Goal: Information Seeking & Learning: Learn about a topic

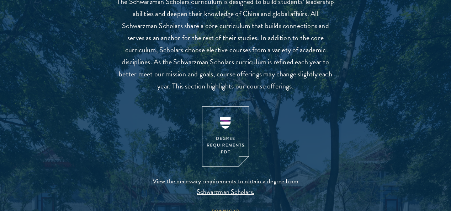
scroll to position [667, 0]
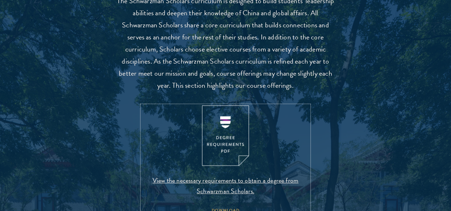
click at [226, 161] on img at bounding box center [225, 136] width 47 height 61
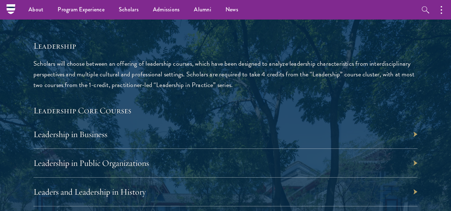
scroll to position [1127, 0]
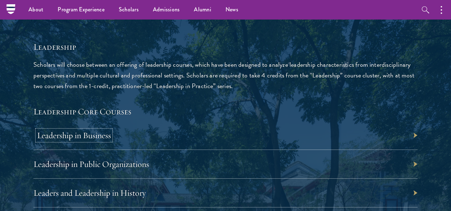
click at [111, 130] on link "Leadership in Business" at bounding box center [74, 135] width 74 height 11
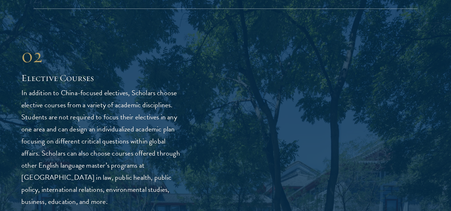
scroll to position [1916, 0]
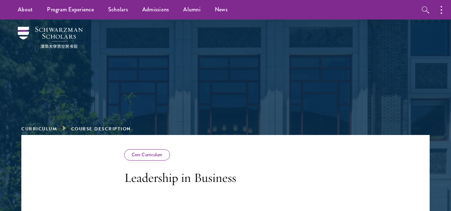
scroll to position [33, 0]
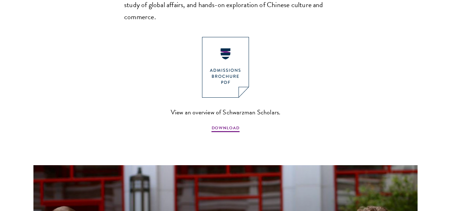
scroll to position [546, 0]
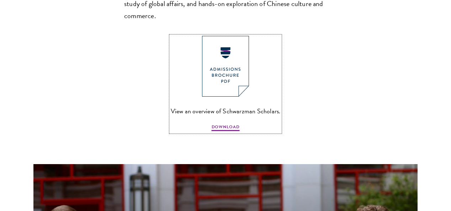
click at [224, 73] on img at bounding box center [225, 66] width 47 height 61
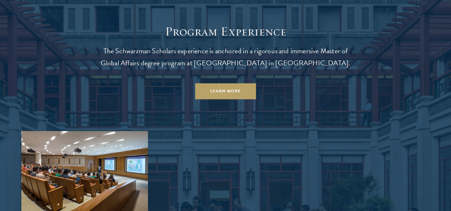
scroll to position [581, 0]
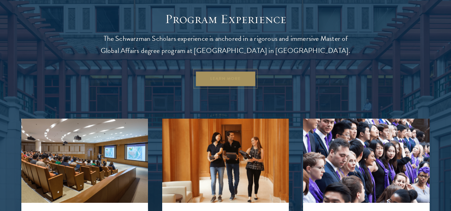
click at [218, 87] on link "Learn More" at bounding box center [225, 79] width 61 height 16
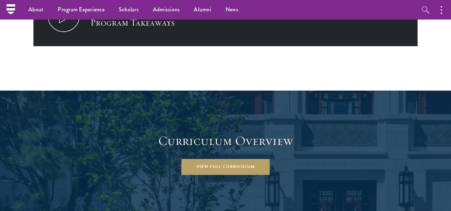
scroll to position [880, 0]
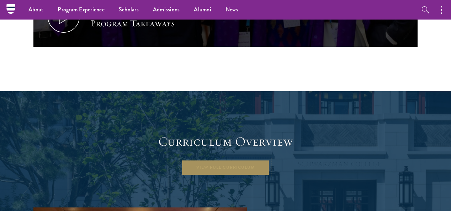
click at [235, 160] on link "View Full Curriculum" at bounding box center [226, 168] width 88 height 16
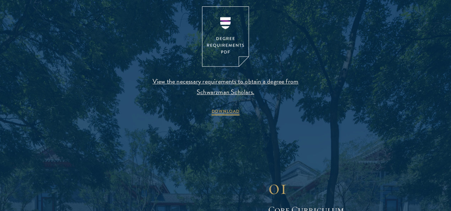
scroll to position [767, 0]
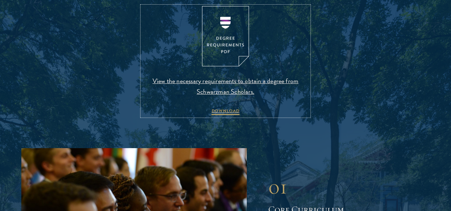
click at [225, 59] on img at bounding box center [225, 36] width 47 height 61
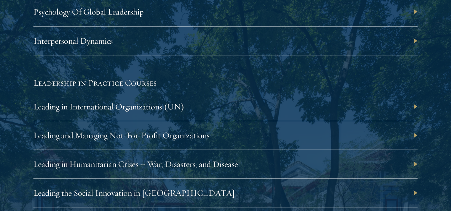
scroll to position [1476, 0]
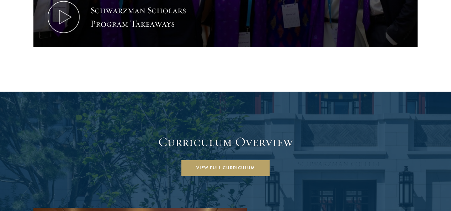
scroll to position [880, 0]
